Goal: Transaction & Acquisition: Download file/media

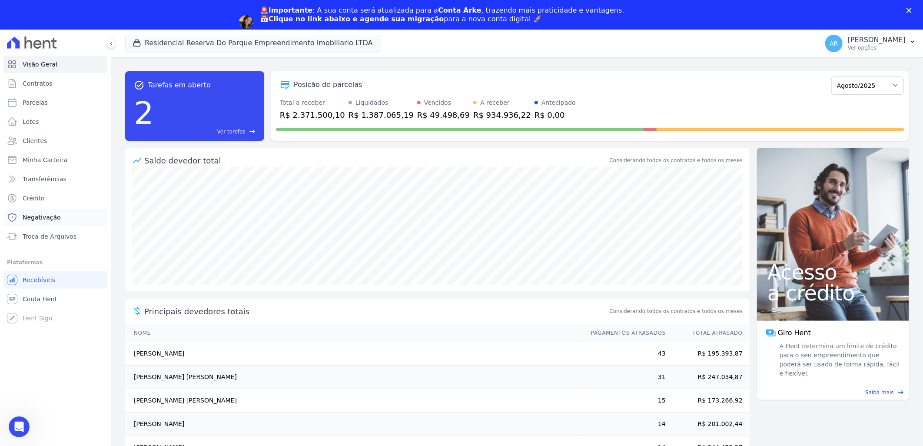
click at [64, 212] on link "Negativação" at bounding box center [55, 217] width 104 height 17
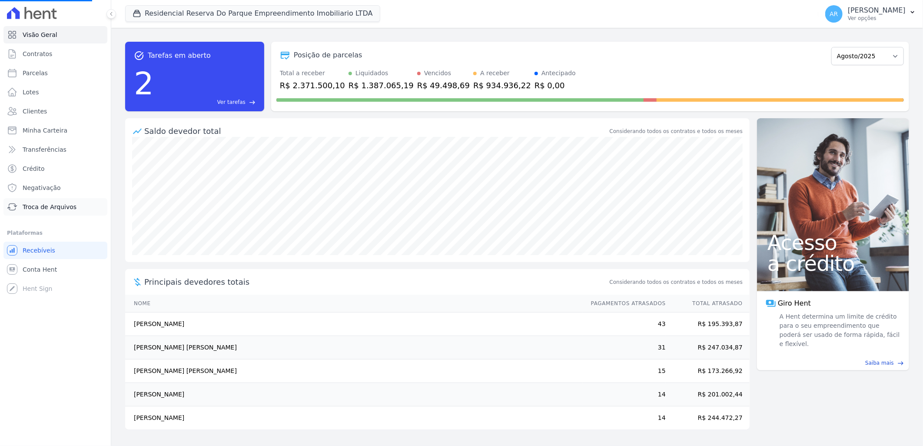
click at [50, 214] on link "Troca de Arquivos" at bounding box center [55, 206] width 104 height 17
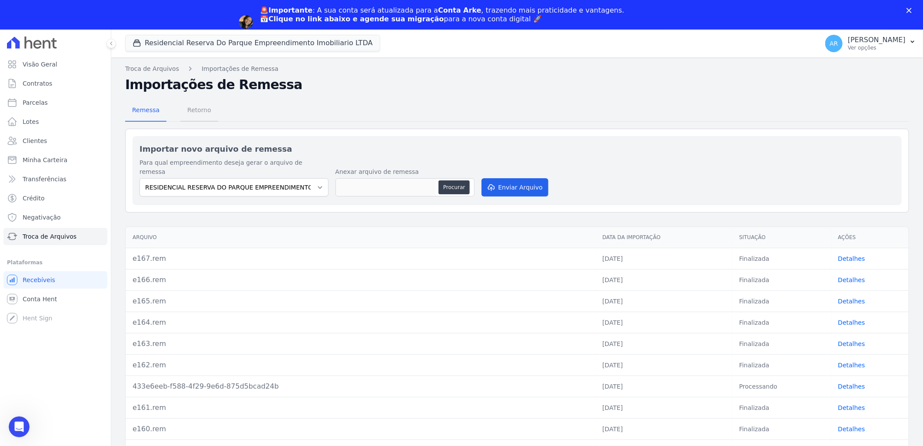
click at [207, 109] on span "Retorno" at bounding box center [199, 109] width 34 height 17
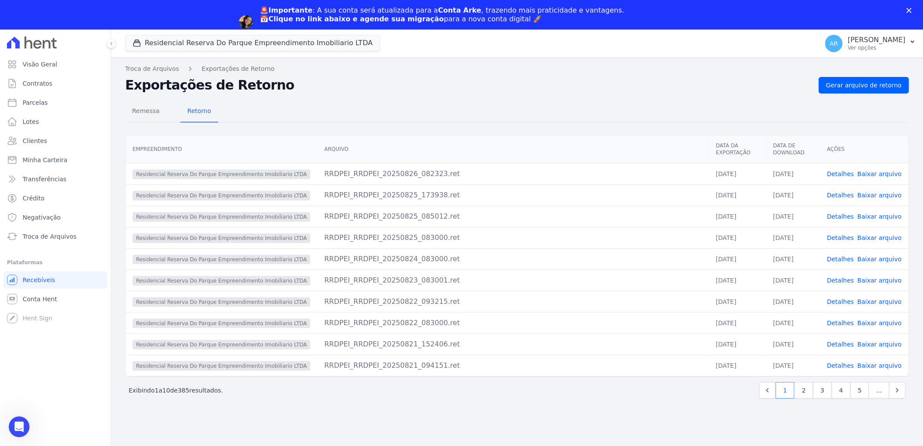
click at [852, 93] on div "Remessa Retorno Empreendimento Arquivo Data da Exportação Data de Download Açõe…" at bounding box center [517, 250] width 784 height 314
click at [848, 87] on span "Gerar arquivo de retorno" at bounding box center [864, 85] width 76 height 9
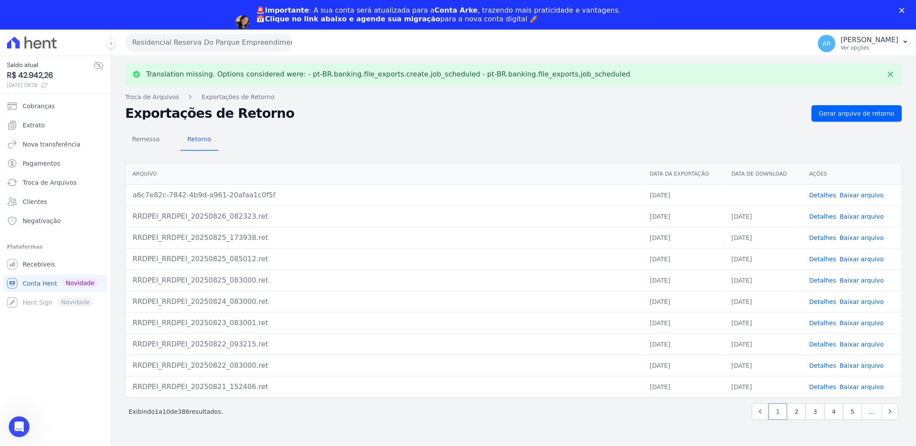
click at [851, 194] on link "Baixar arquivo" at bounding box center [862, 195] width 44 height 7
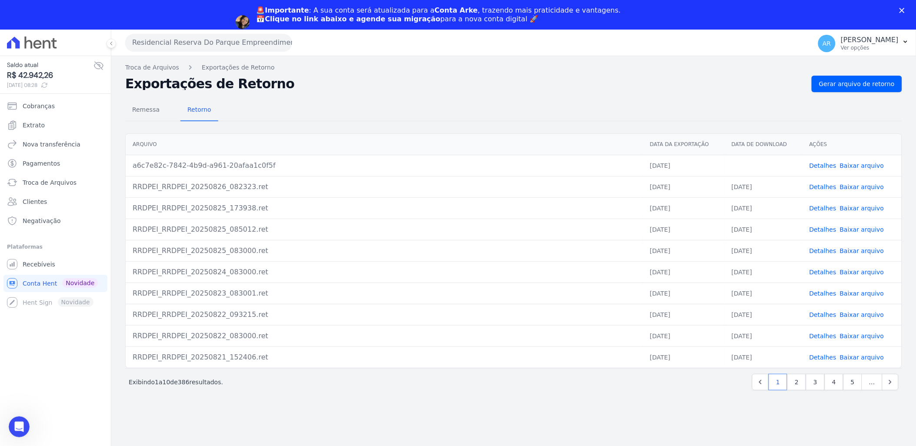
click at [104, 70] on div "Saldo atual R$ 42.942,26 27/08/2025, 08:28" at bounding box center [55, 75] width 111 height 38
click at [98, 67] on icon at bounding box center [98, 65] width 10 height 10
click at [47, 86] on icon at bounding box center [44, 85] width 5 height 5
click at [890, 80] on span "Gerar arquivo de retorno" at bounding box center [857, 84] width 76 height 9
